Goal: Information Seeking & Learning: Learn about a topic

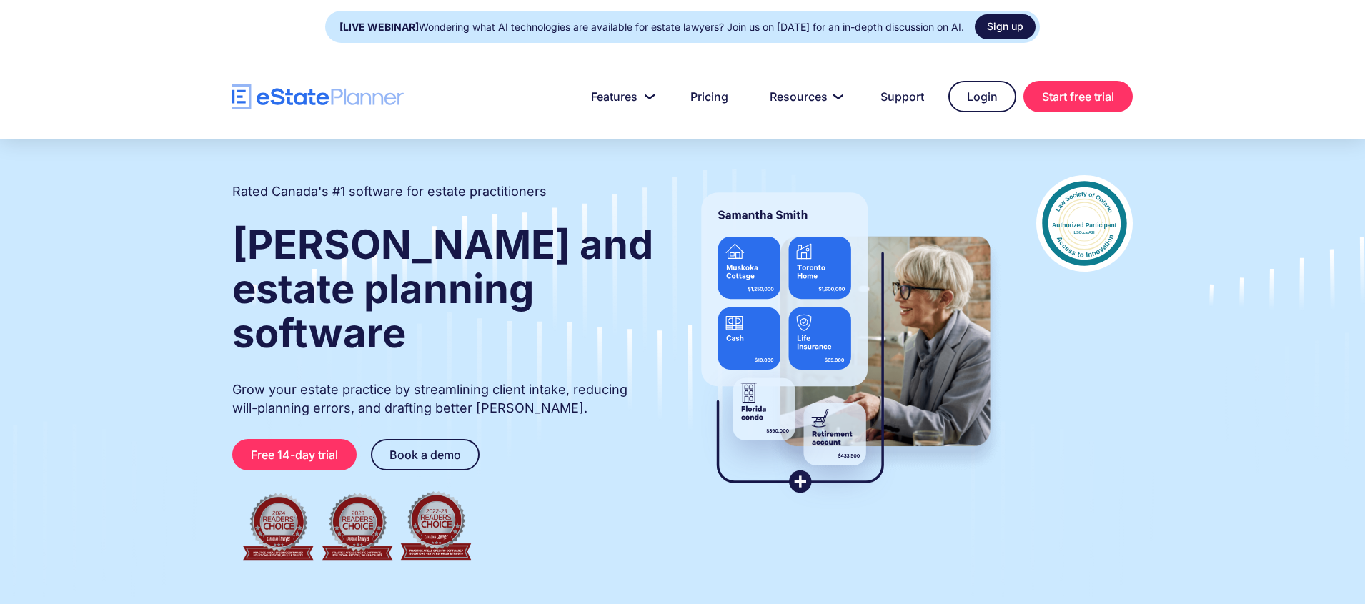
click at [1020, 24] on link "Sign up" at bounding box center [1005, 26] width 61 height 25
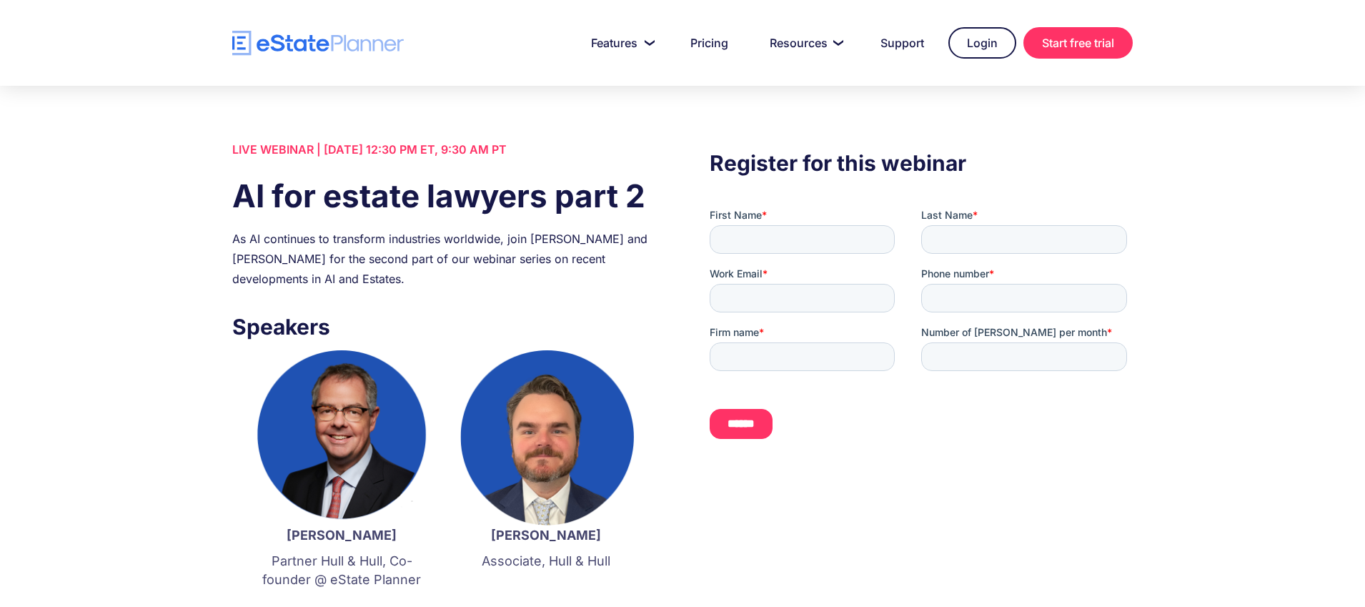
click at [492, 190] on h1 "AI for estate lawyers part 2" at bounding box center [443, 196] width 423 height 44
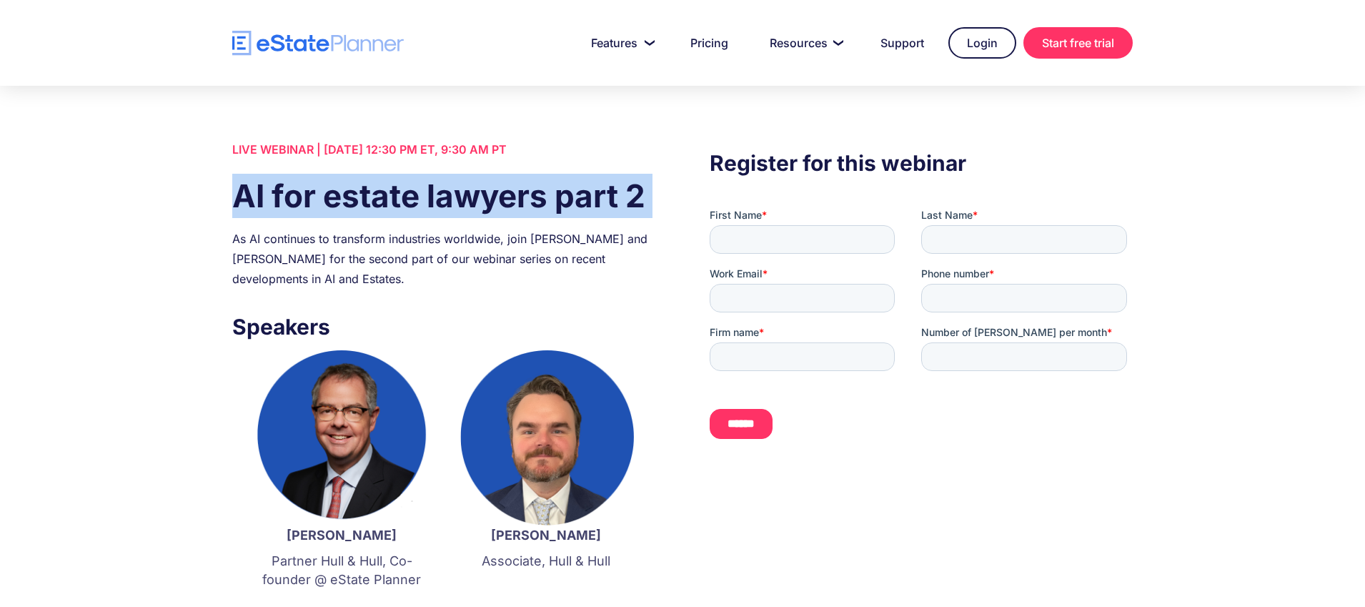
click at [492, 190] on h1 "AI for estate lawyers part 2" at bounding box center [443, 196] width 423 height 44
copy h1 "AI for estate lawyers part 2"
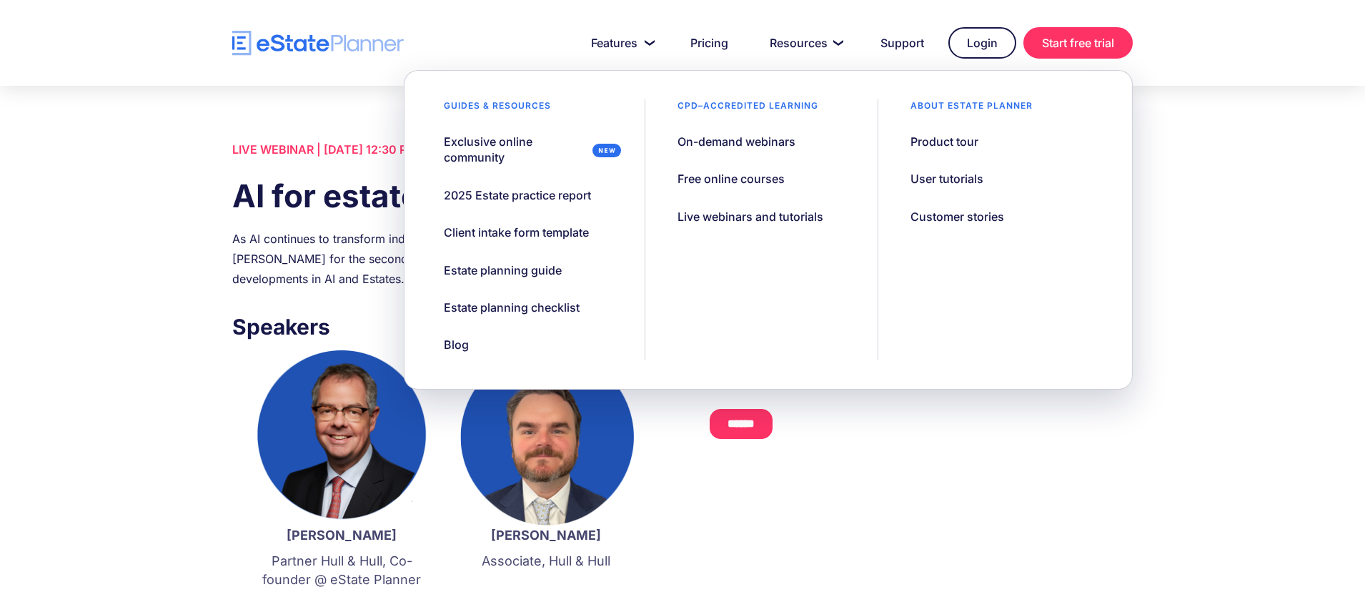
click at [335, 259] on div "As AI continues to transform industries worldwide, join [PERSON_NAME] and [PERS…" at bounding box center [443, 259] width 423 height 60
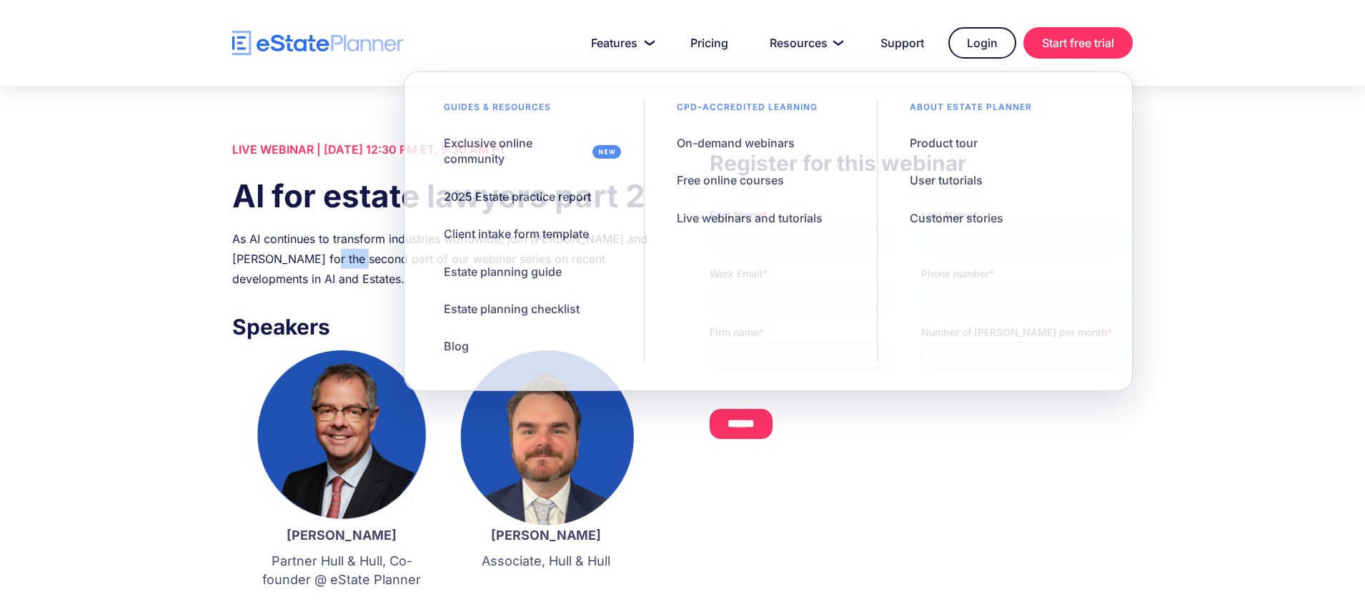
click at [335, 259] on div "As AI continues to transform industries worldwide, join [PERSON_NAME] and [PERS…" at bounding box center [443, 259] width 423 height 60
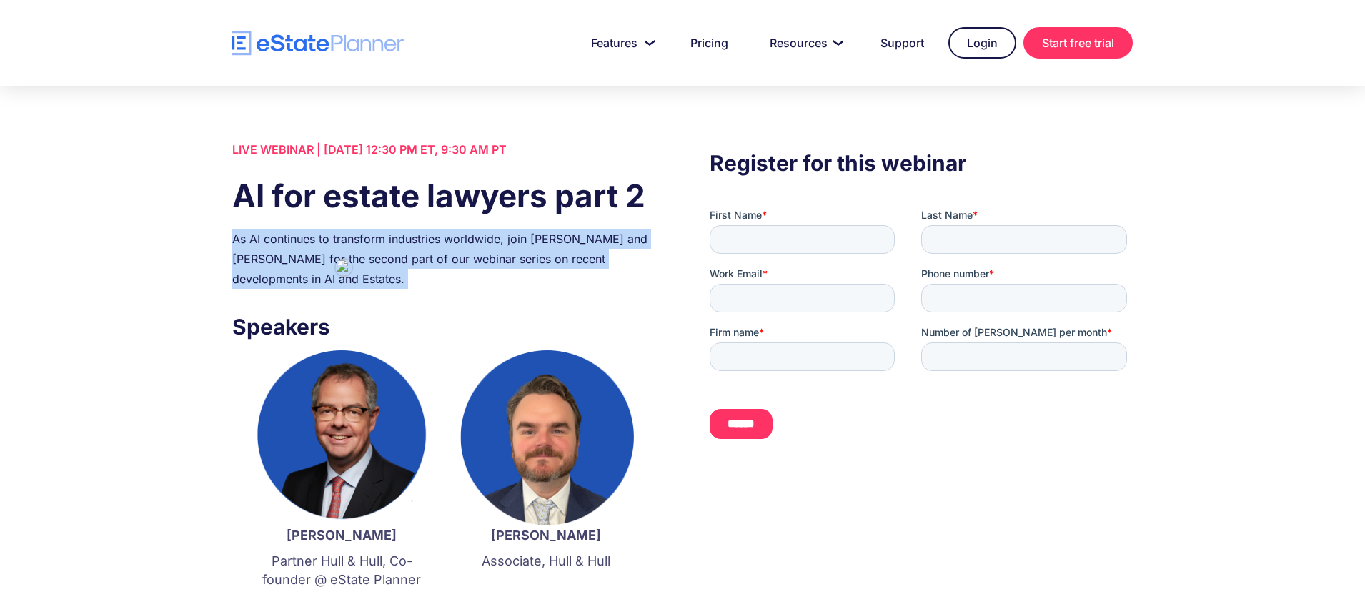
click at [335, 259] on div "As AI continues to transform industries worldwide, join [PERSON_NAME] and [PERS…" at bounding box center [443, 259] width 423 height 60
copy div "As AI continues to transform industries worldwide, join [PERSON_NAME] and [PERS…"
